Goal: Transaction & Acquisition: Purchase product/service

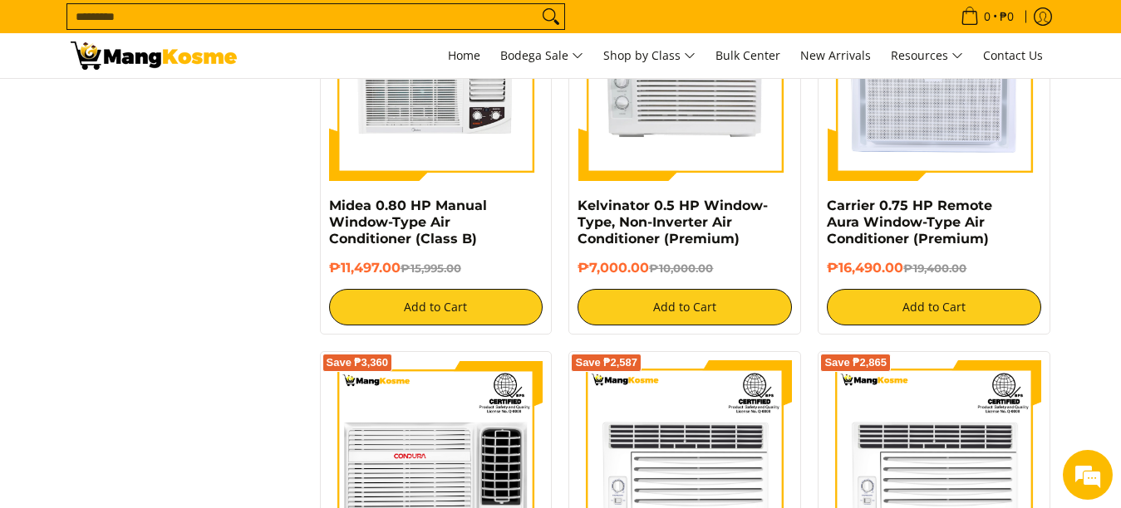
scroll to position [2326, 0]
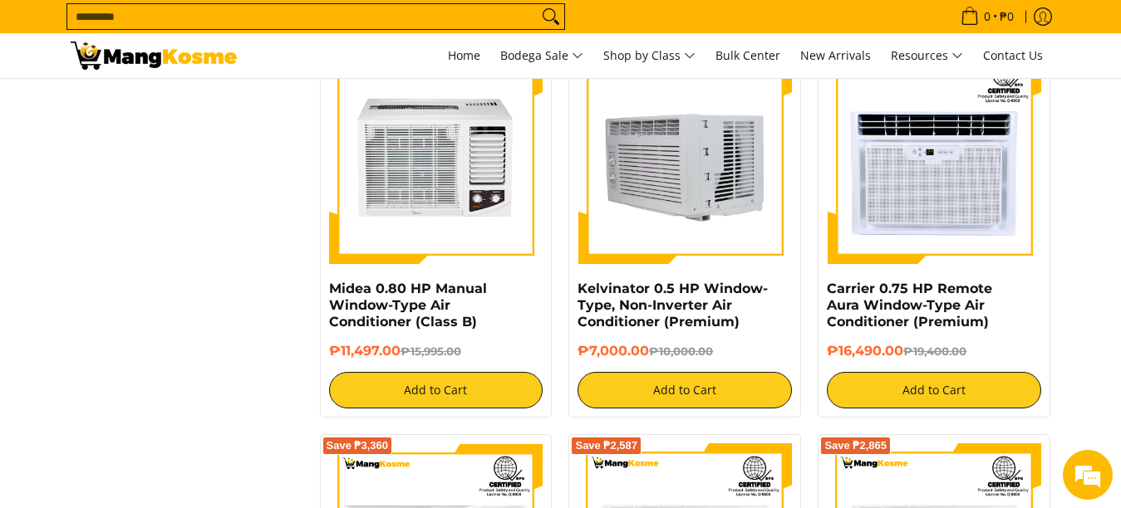
click at [689, 206] on img at bounding box center [684, 158] width 214 height 214
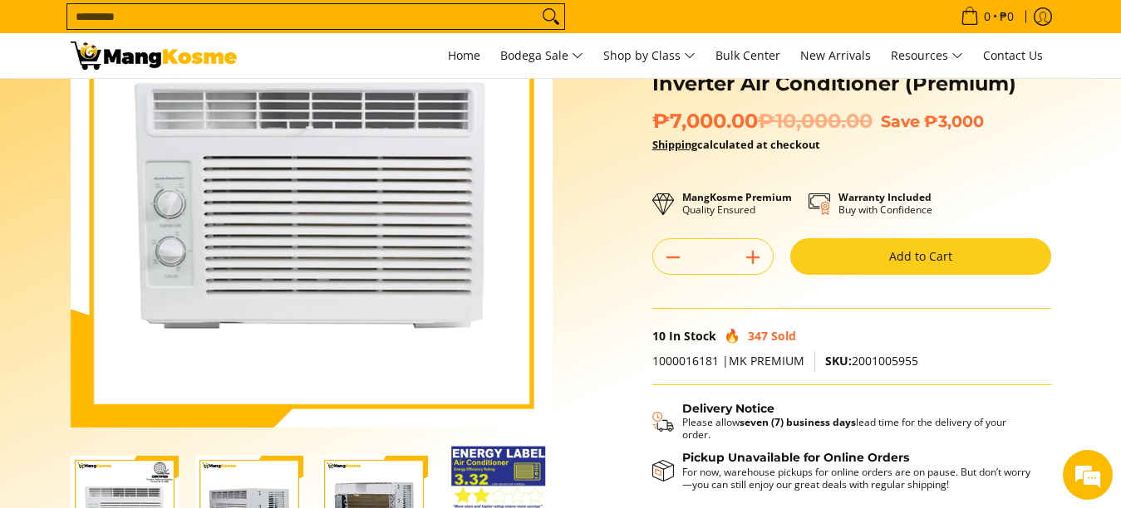
click at [904, 262] on button "Add to Cart" at bounding box center [920, 256] width 261 height 37
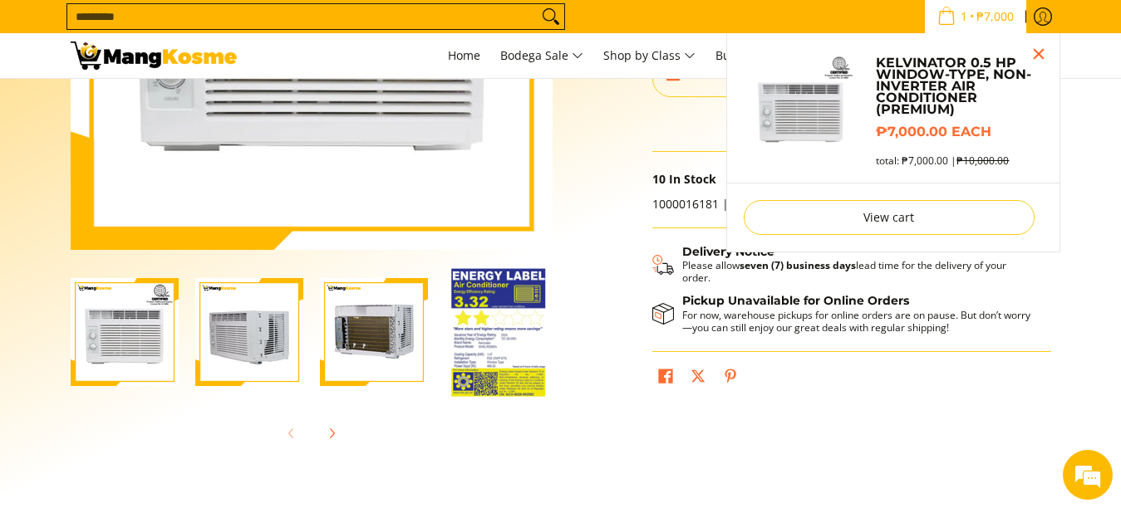
scroll to position [453, 0]
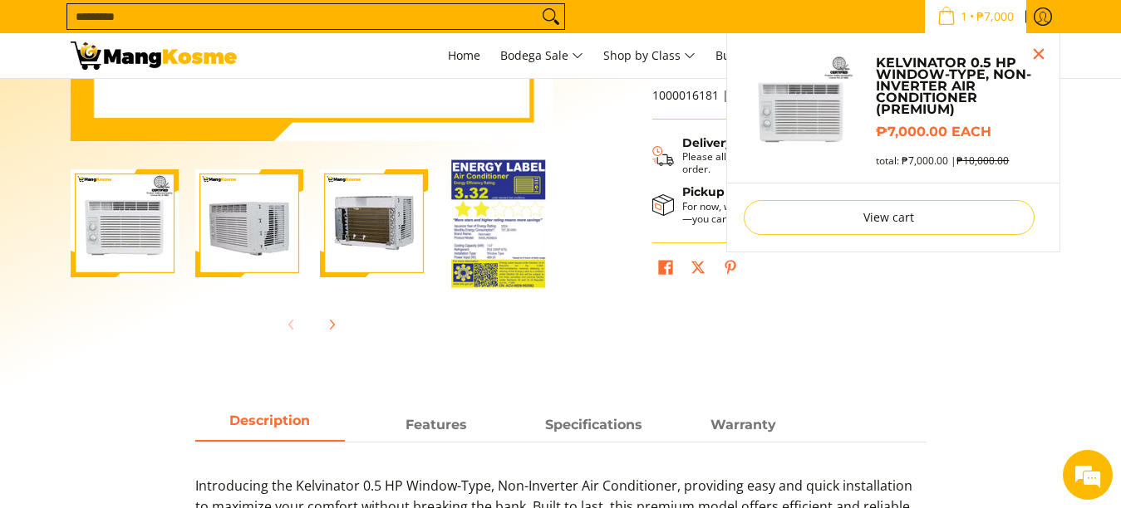
click at [988, 298] on ul at bounding box center [851, 278] width 399 height 44
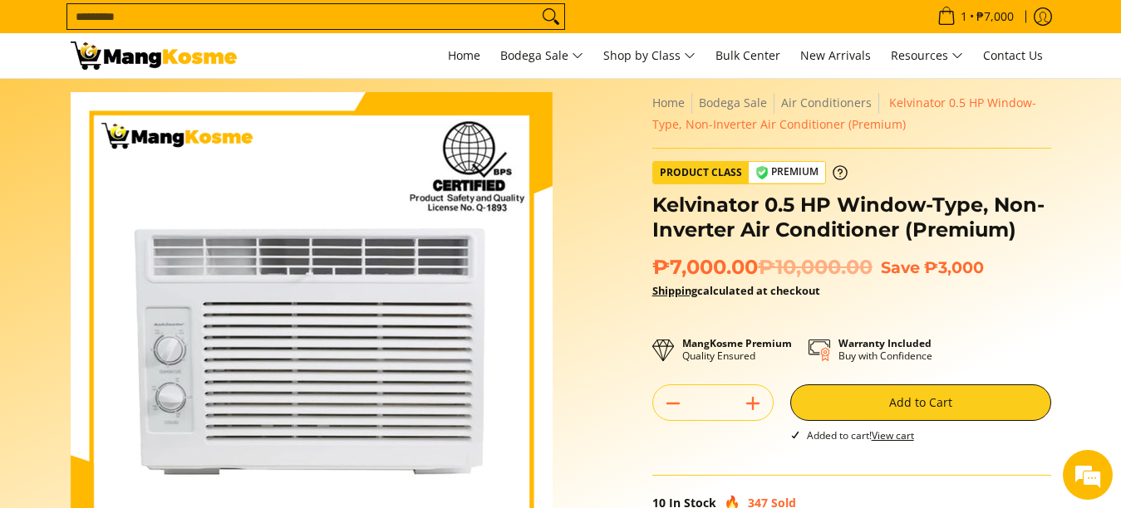
scroll to position [0, 0]
